Goal: Transaction & Acquisition: Purchase product/service

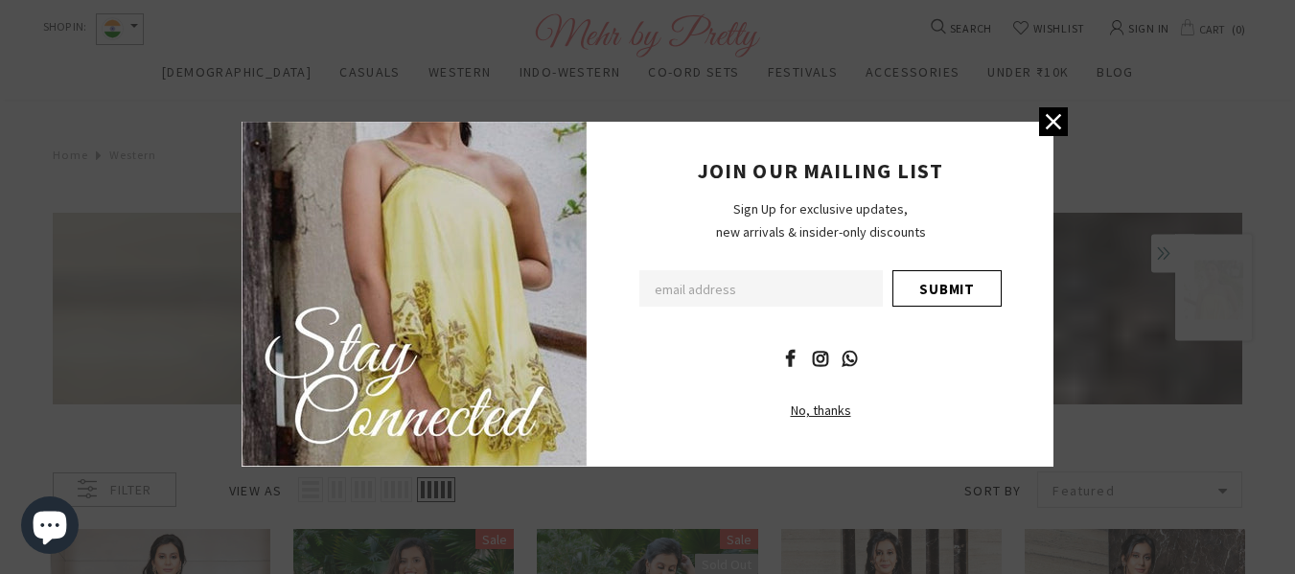
scroll to position [96, 0]
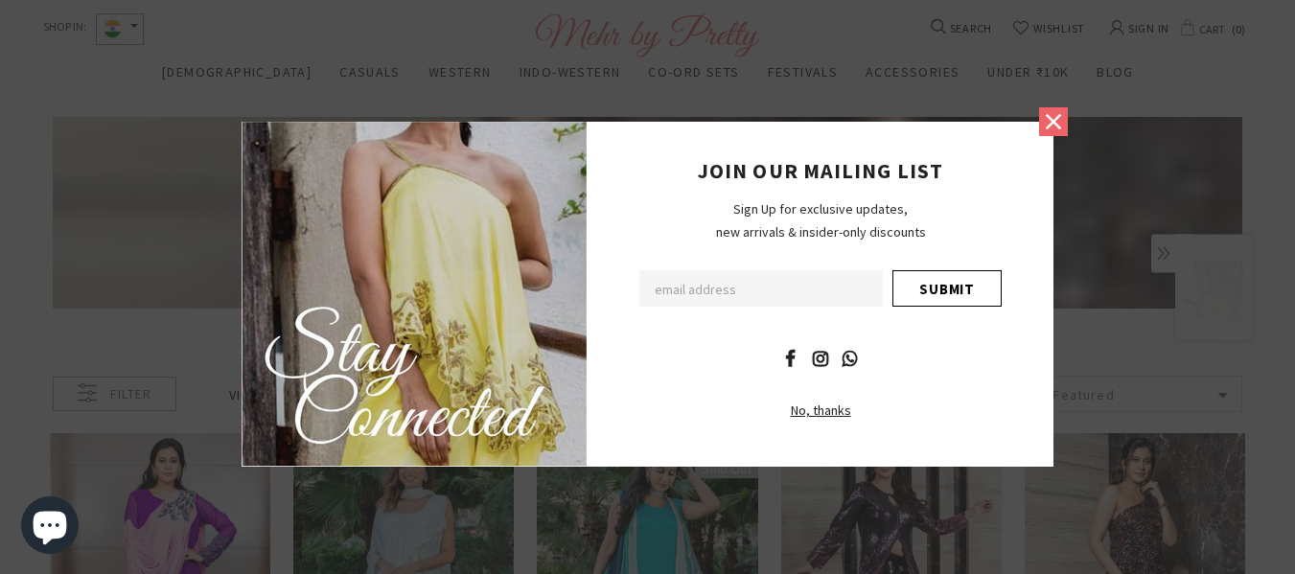
click at [1061, 113] on icon at bounding box center [1053, 121] width 25 height 25
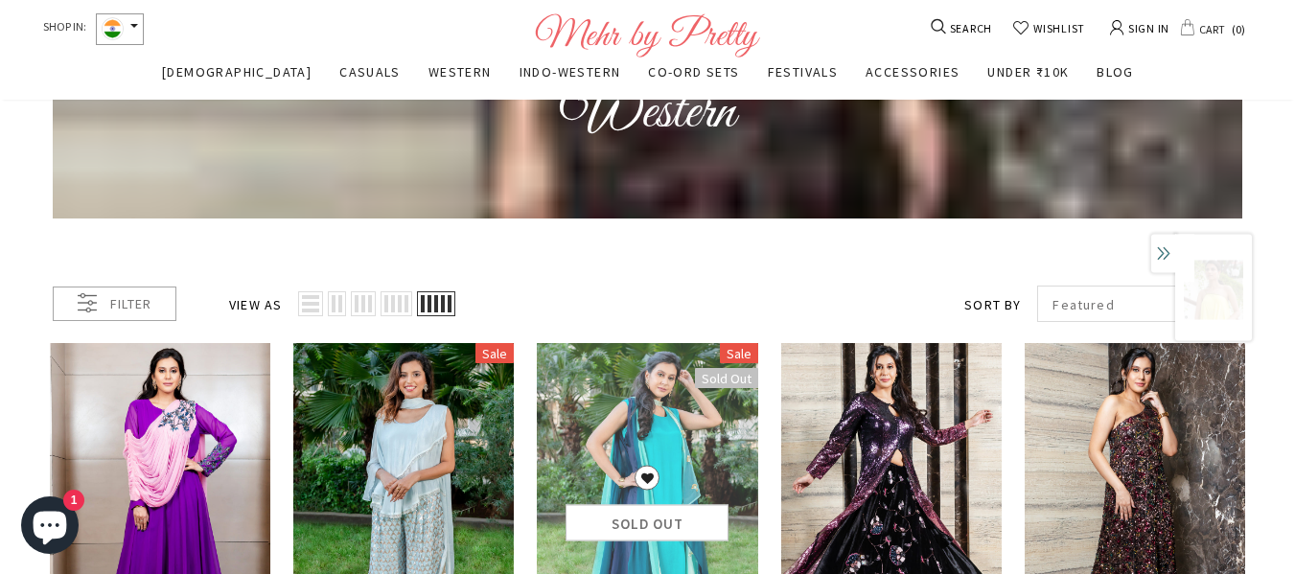
scroll to position [0, 0]
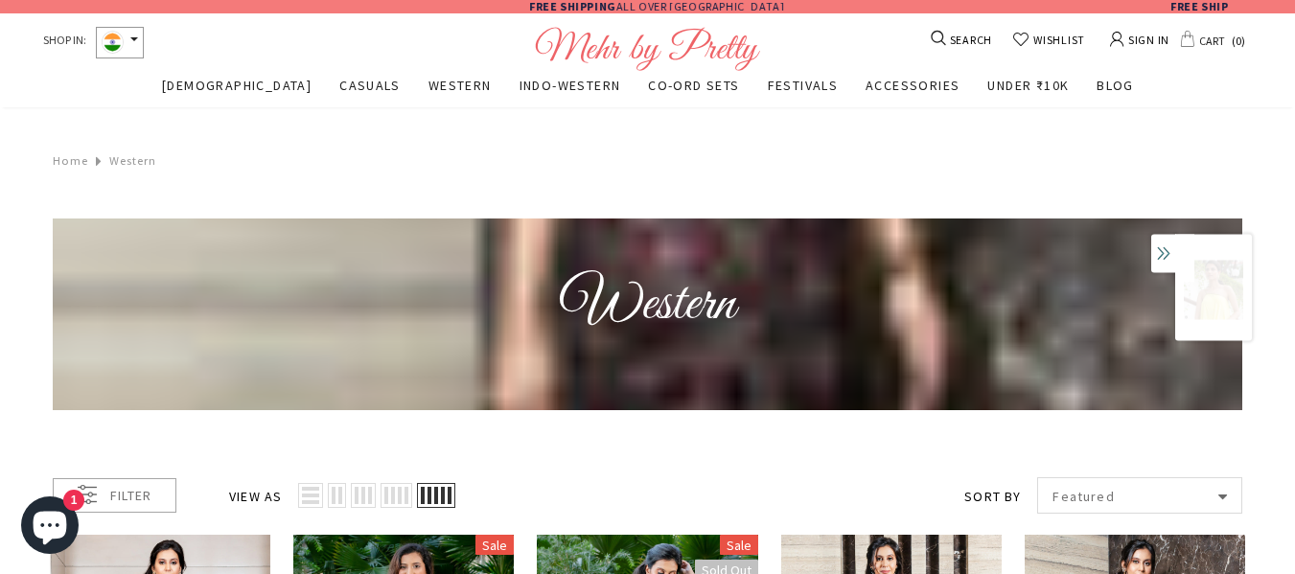
click at [604, 366] on img at bounding box center [647, 314] width 1189 height 192
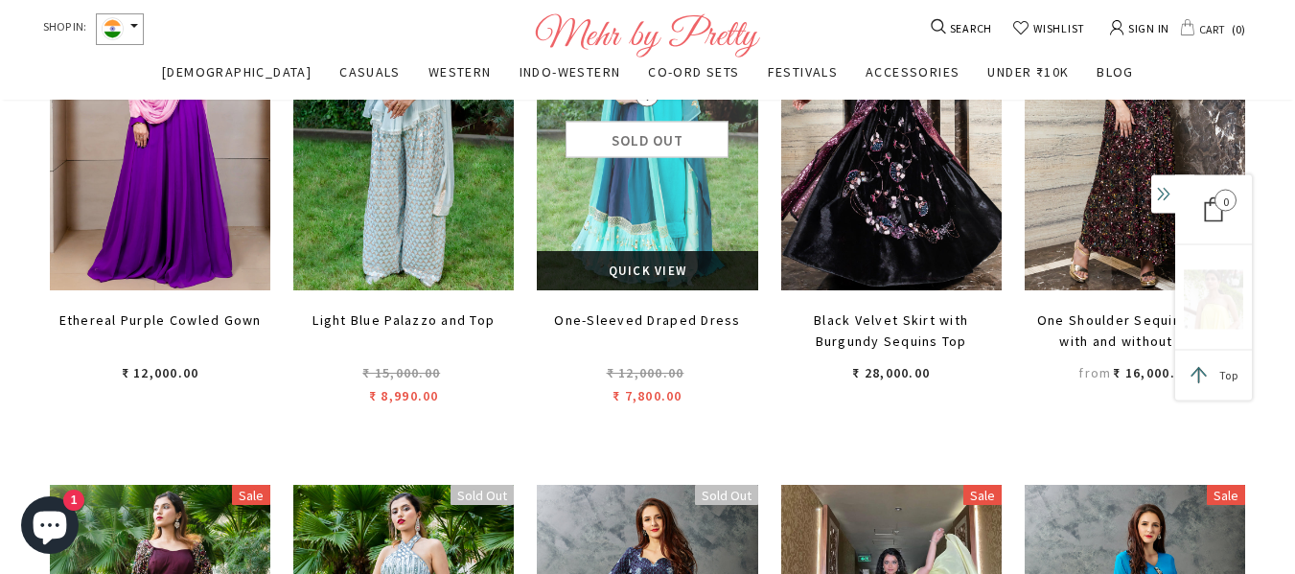
scroll to position [771, 0]
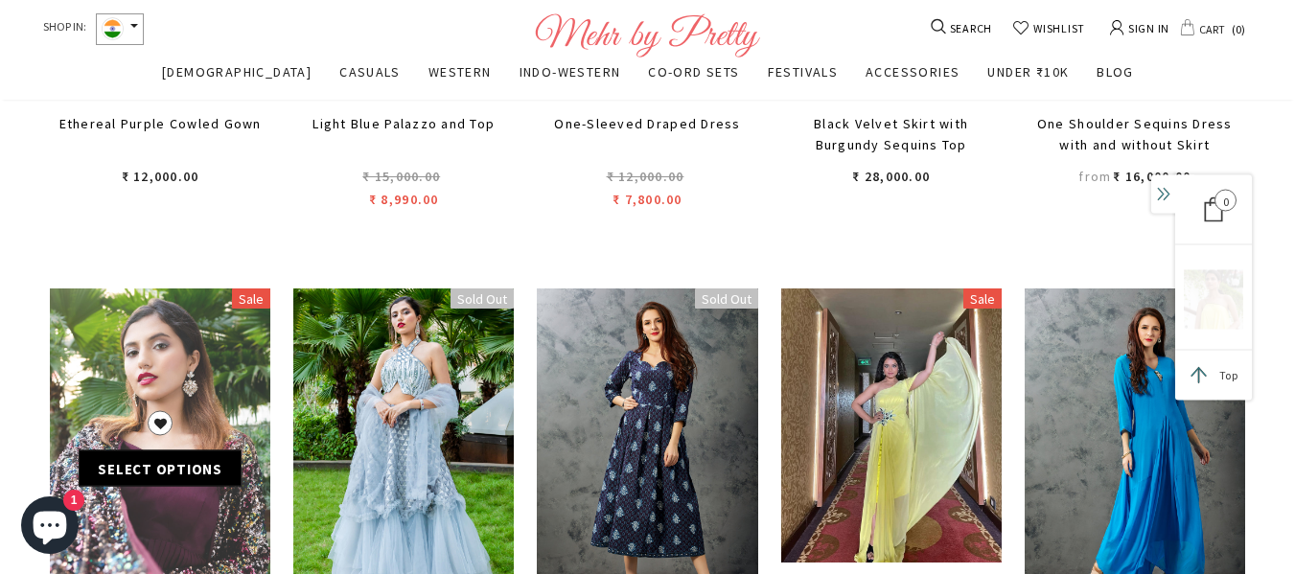
click at [203, 490] on div "ADD TO WISHLIST Select options" at bounding box center [160, 453] width 220 height 87
click at [197, 494] on div "ADD TO WISHLIST Select options" at bounding box center [160, 453] width 220 height 87
click at [200, 519] on link at bounding box center [160, 453] width 220 height 331
